Goal: Navigation & Orientation: Find specific page/section

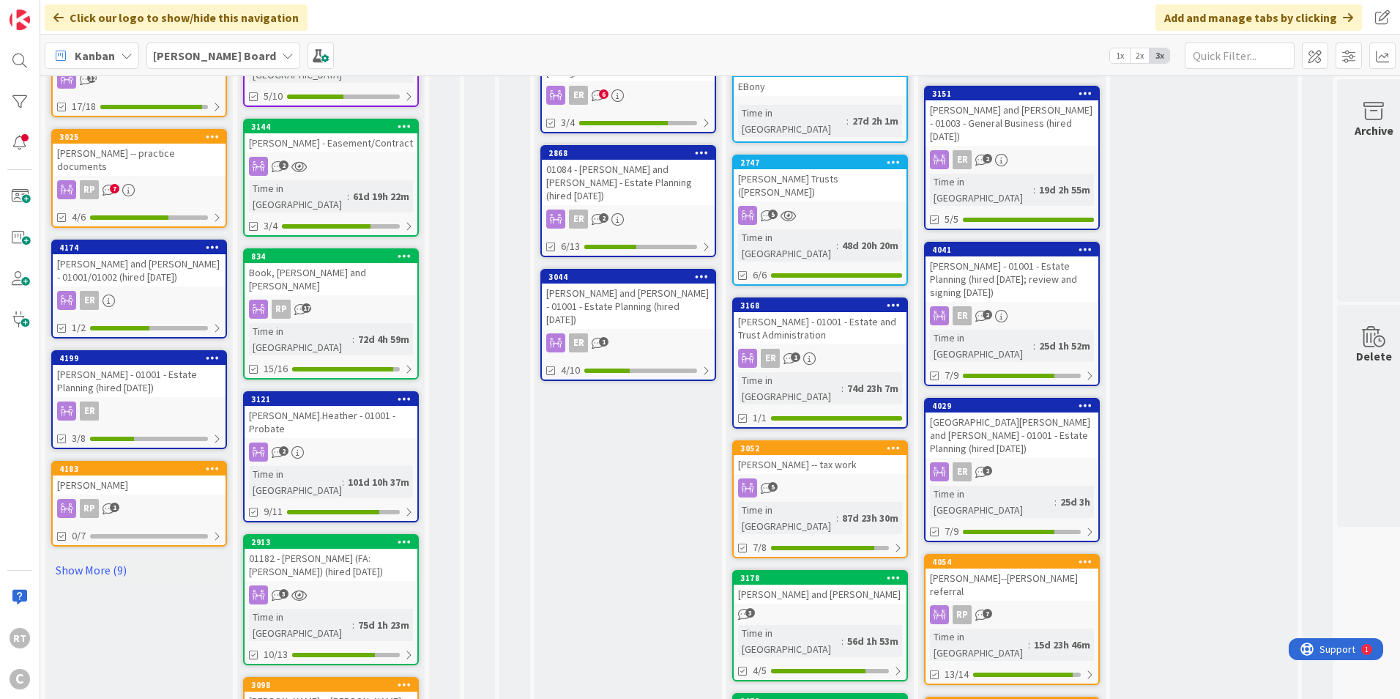
scroll to position [659, 0]
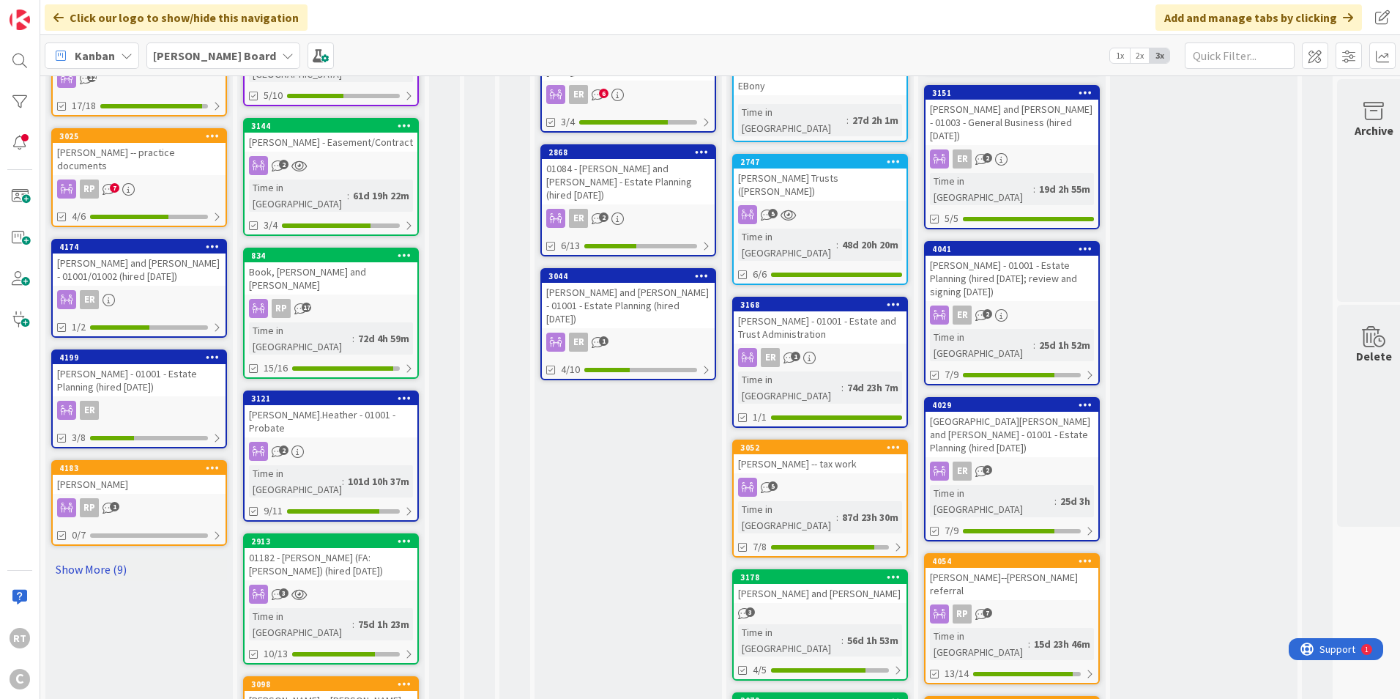
click at [106, 558] on link "Show More (9)" at bounding box center [139, 568] width 176 height 23
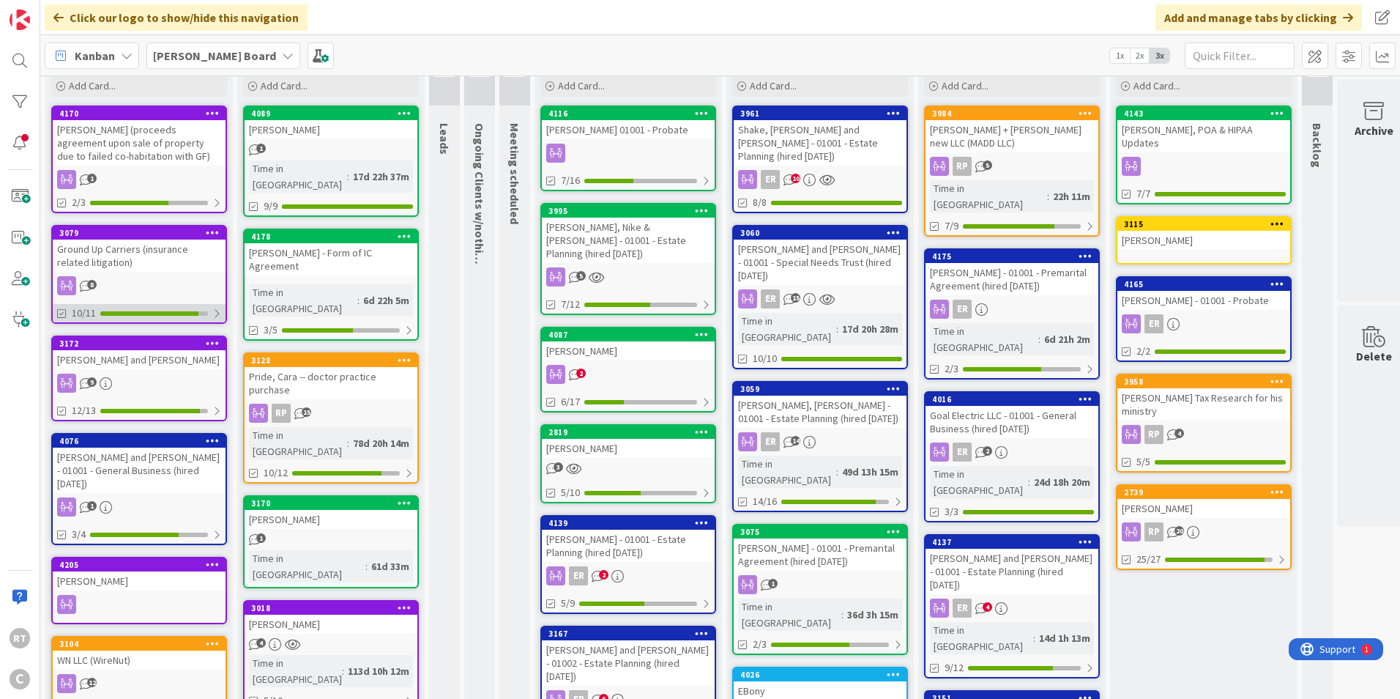
scroll to position [0, 0]
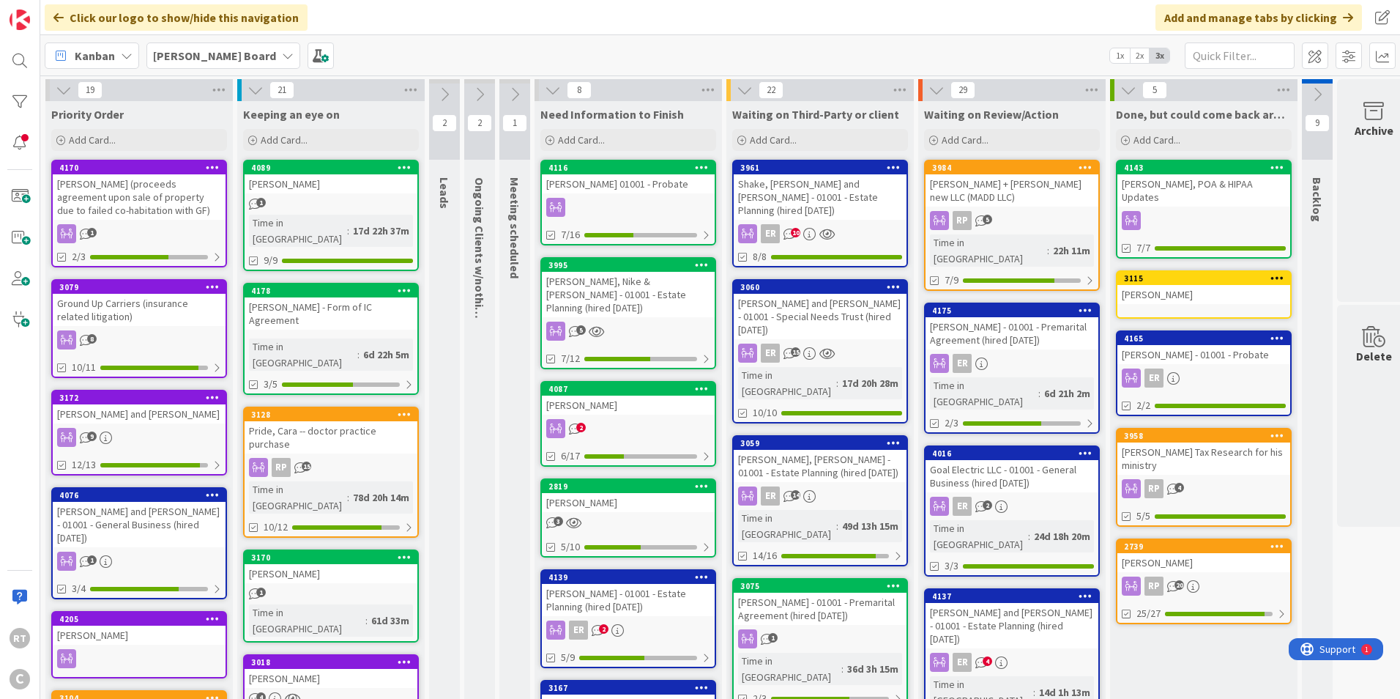
click at [1057, 184] on div "[PERSON_NAME] + [PERSON_NAME] new LLC (MADD LLC)" at bounding box center [1012, 190] width 173 height 32
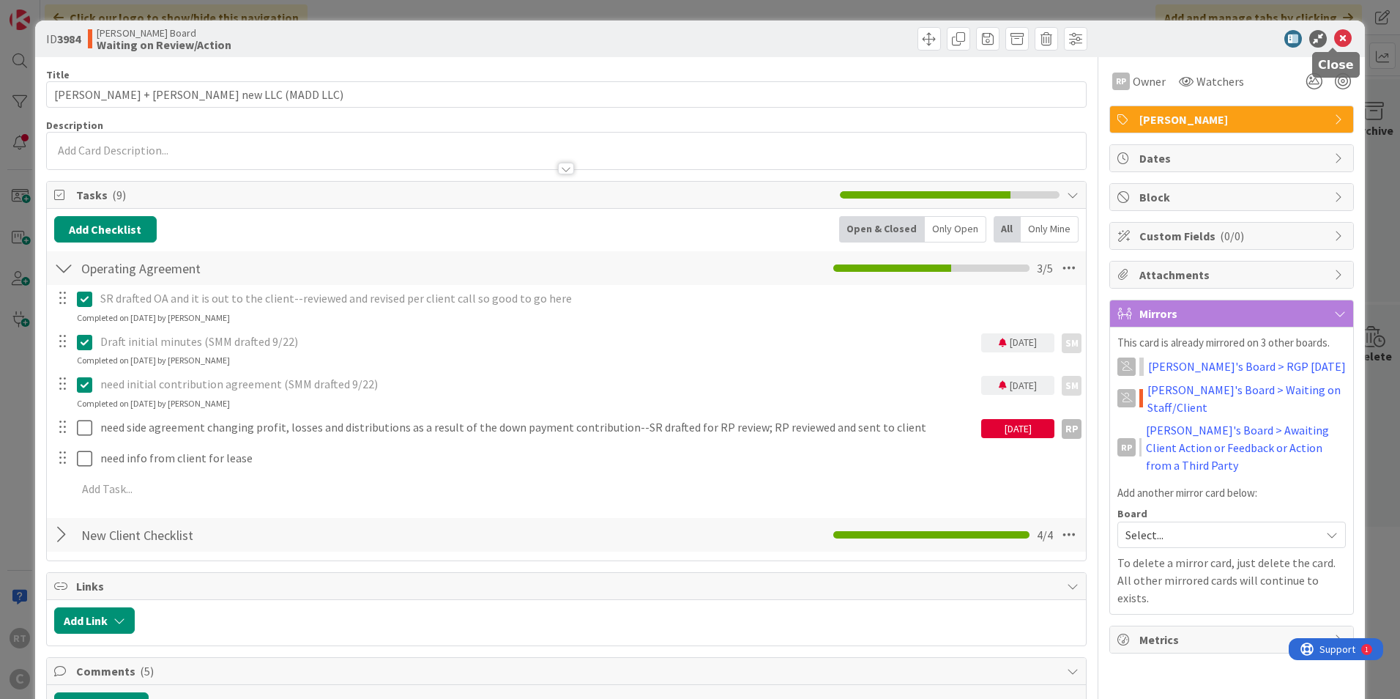
click at [1339, 41] on icon at bounding box center [1343, 39] width 18 height 18
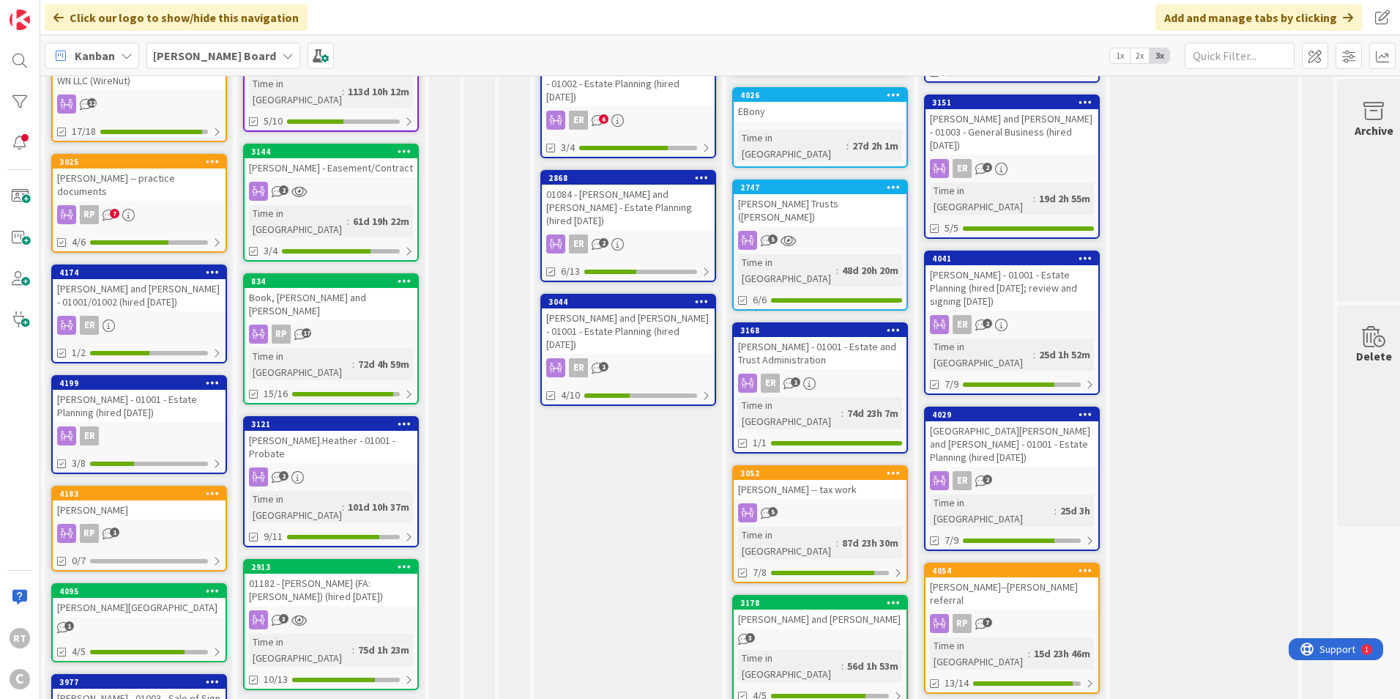
scroll to position [659, 0]
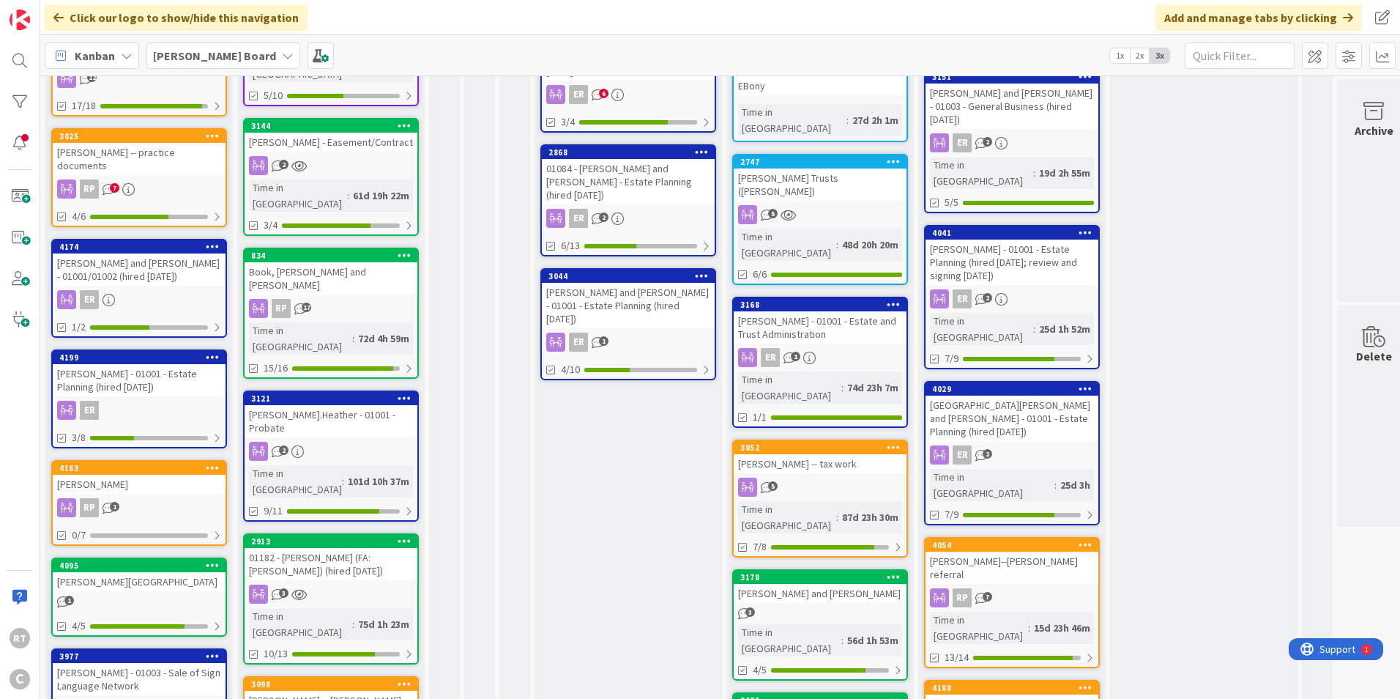
click at [128, 475] on div "[PERSON_NAME]" at bounding box center [139, 484] width 173 height 19
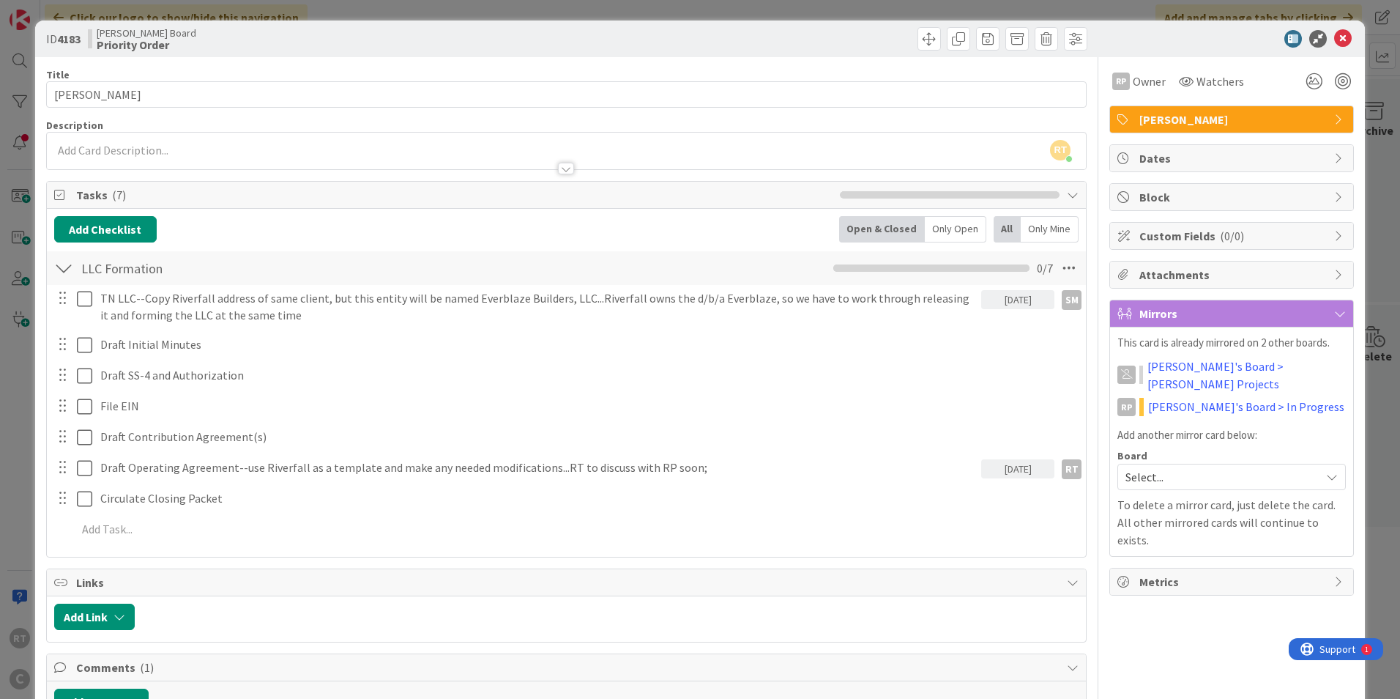
click at [1342, 40] on div at bounding box center [1224, 39] width 259 height 18
click at [1336, 38] on icon at bounding box center [1343, 39] width 18 height 18
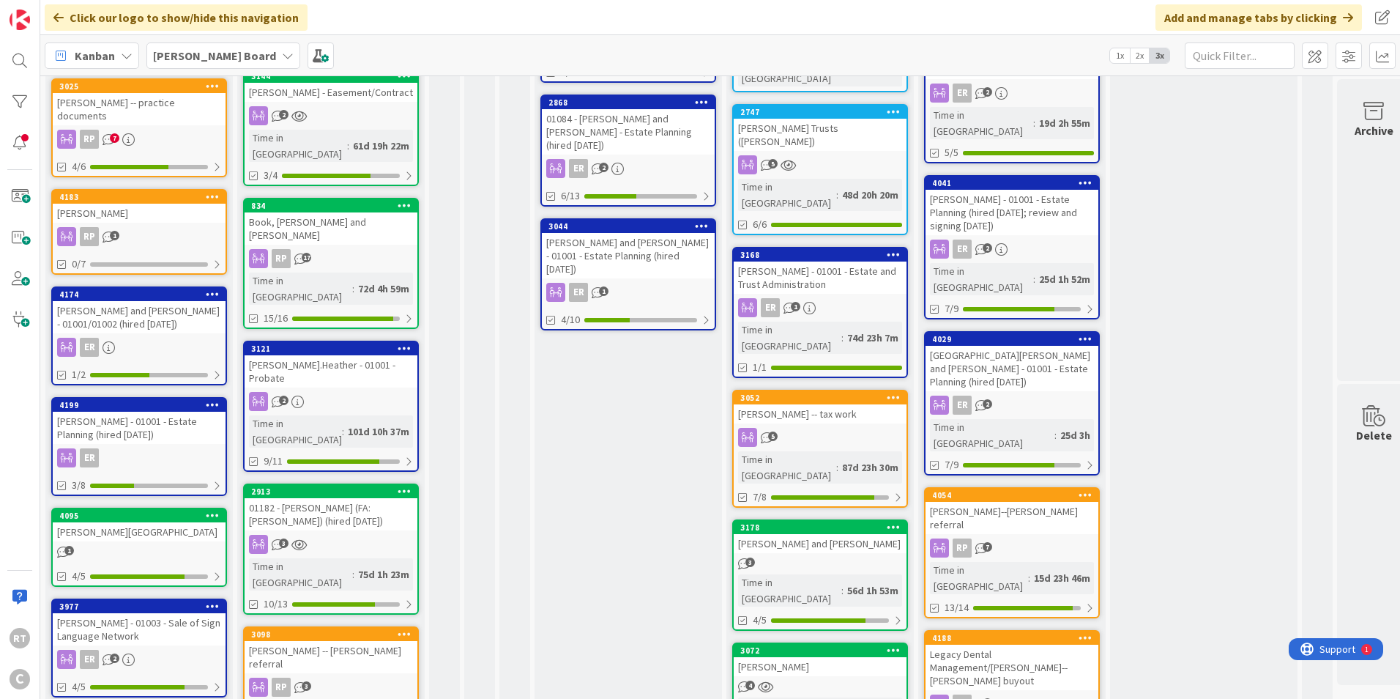
scroll to position [729, 0]
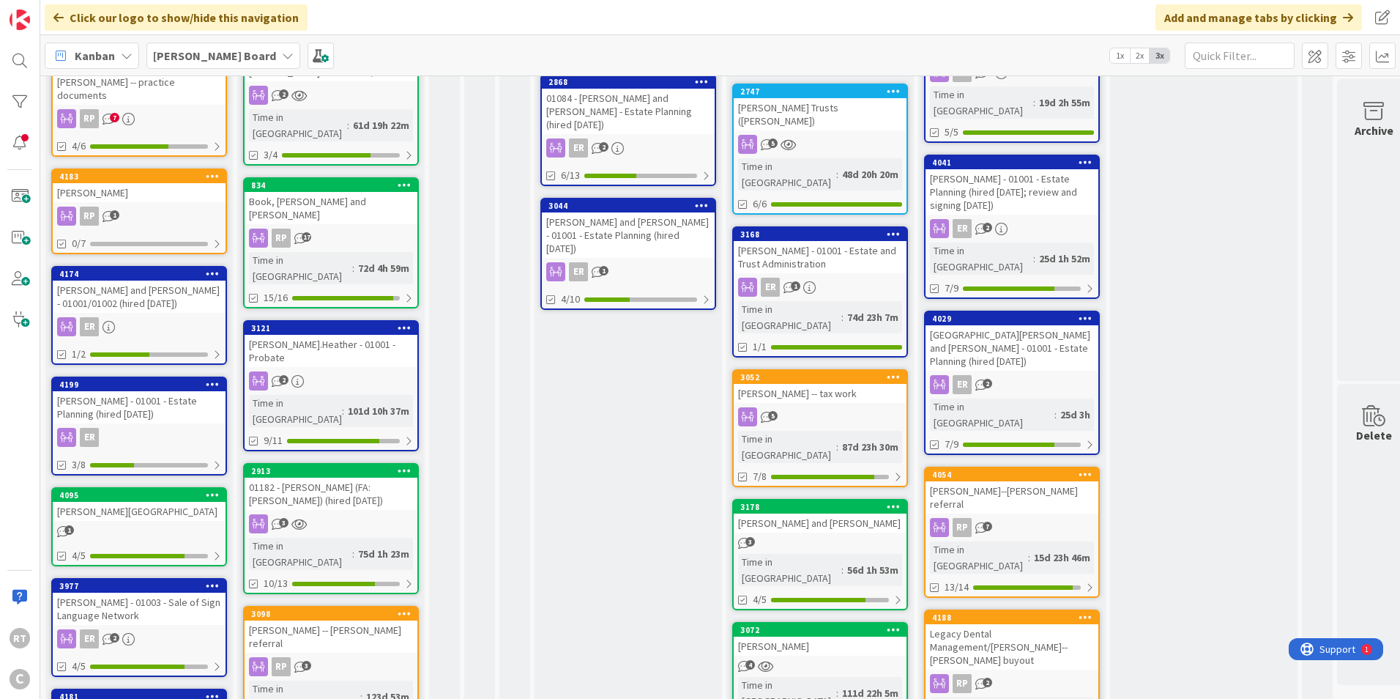
click at [152, 391] on div "[PERSON_NAME] - 01001 - Estate Planning (hired [DATE])" at bounding box center [139, 407] width 173 height 32
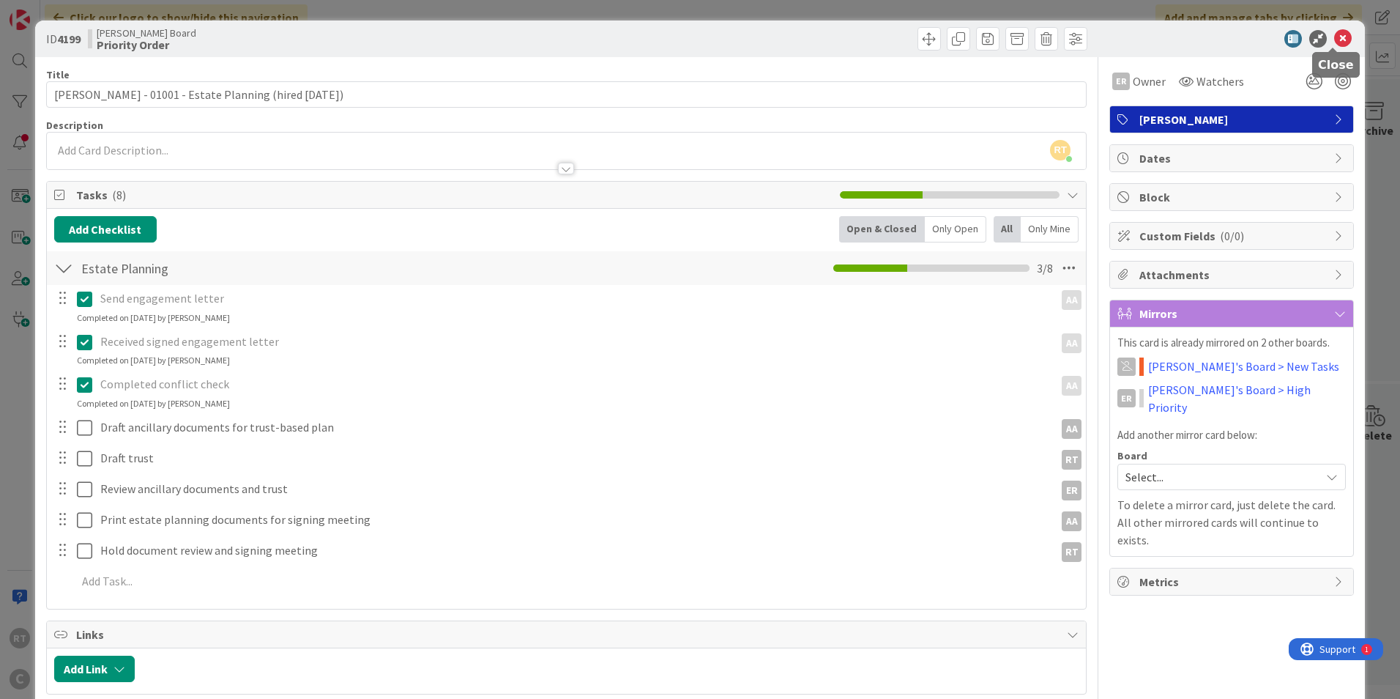
click at [1339, 32] on icon at bounding box center [1343, 39] width 18 height 18
